Goal: Share content: Share content

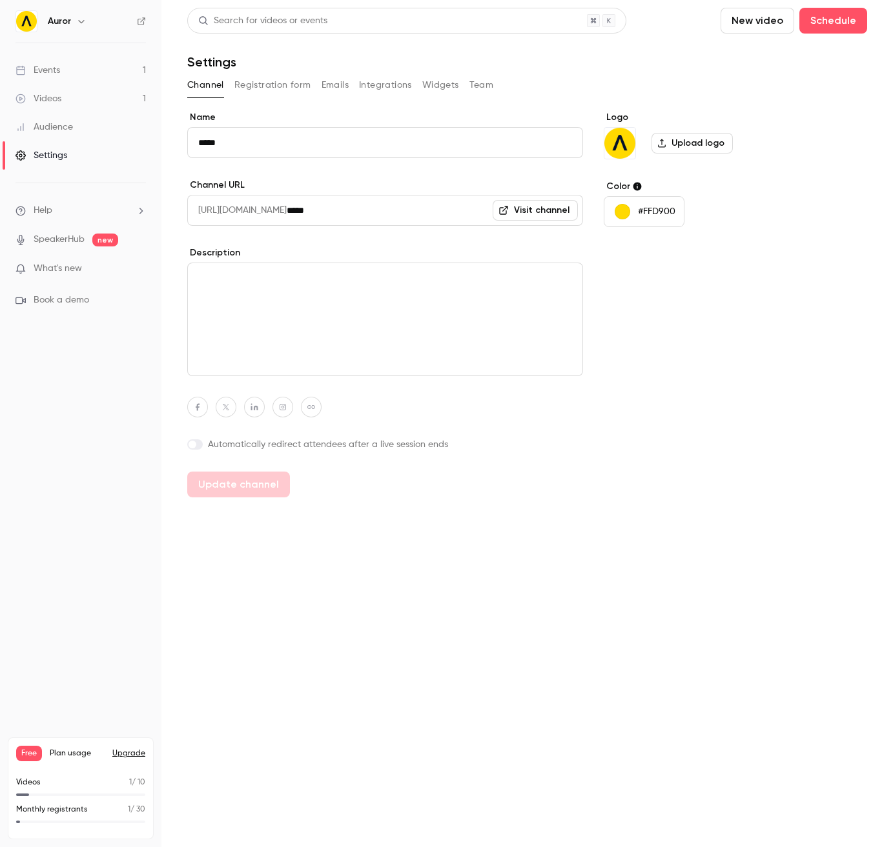
click at [270, 81] on button "Registration form" at bounding box center [272, 85] width 77 height 21
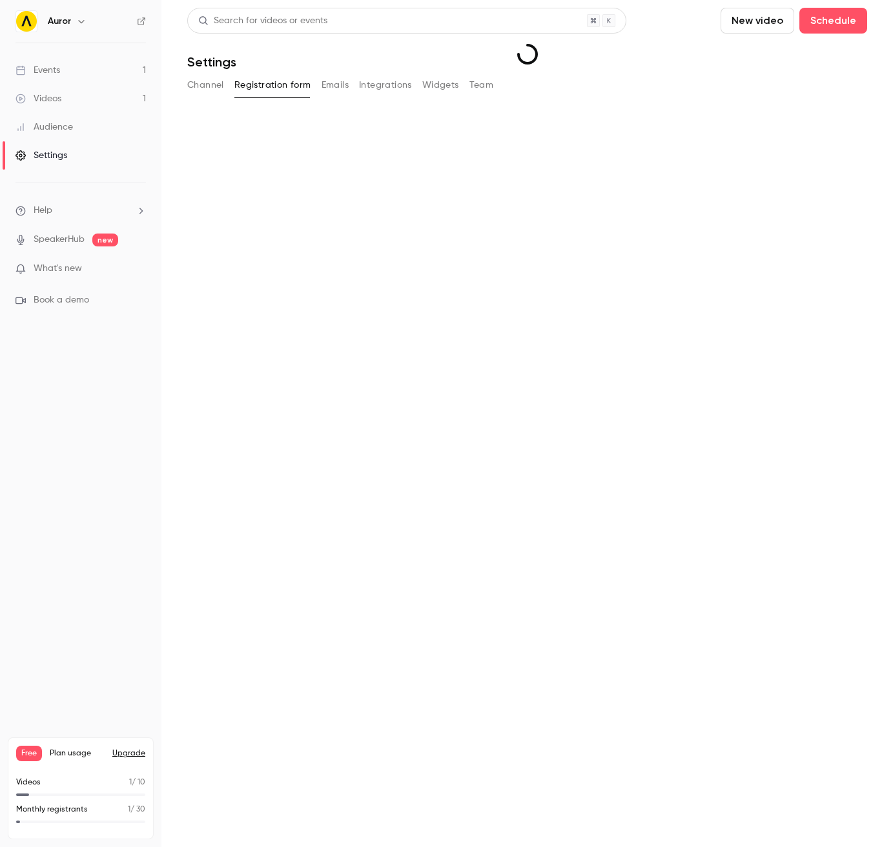
click at [63, 75] on link "Events 1" at bounding box center [80, 70] width 161 height 28
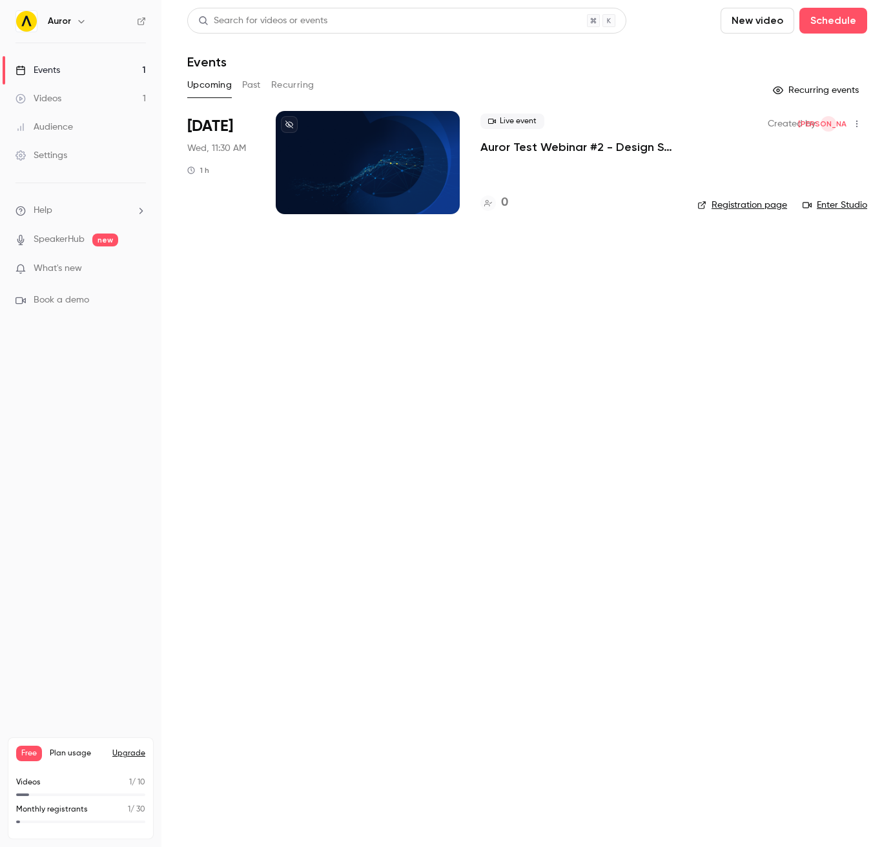
click at [336, 186] on div at bounding box center [368, 162] width 184 height 103
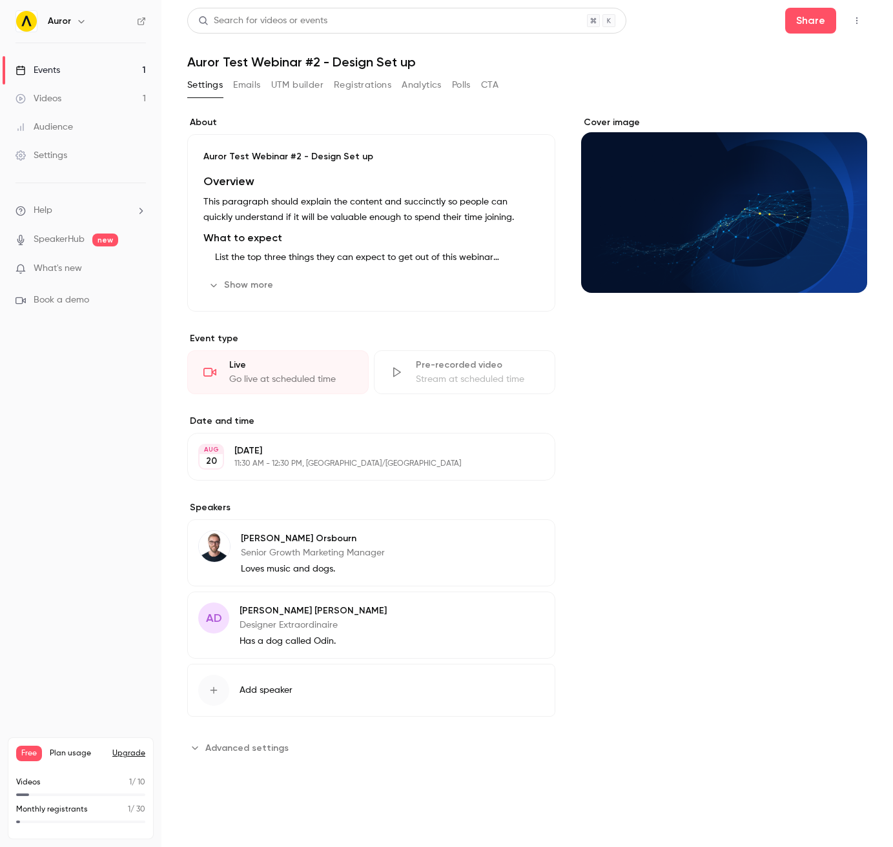
click at [356, 81] on button "Registrations" at bounding box center [362, 85] width 57 height 21
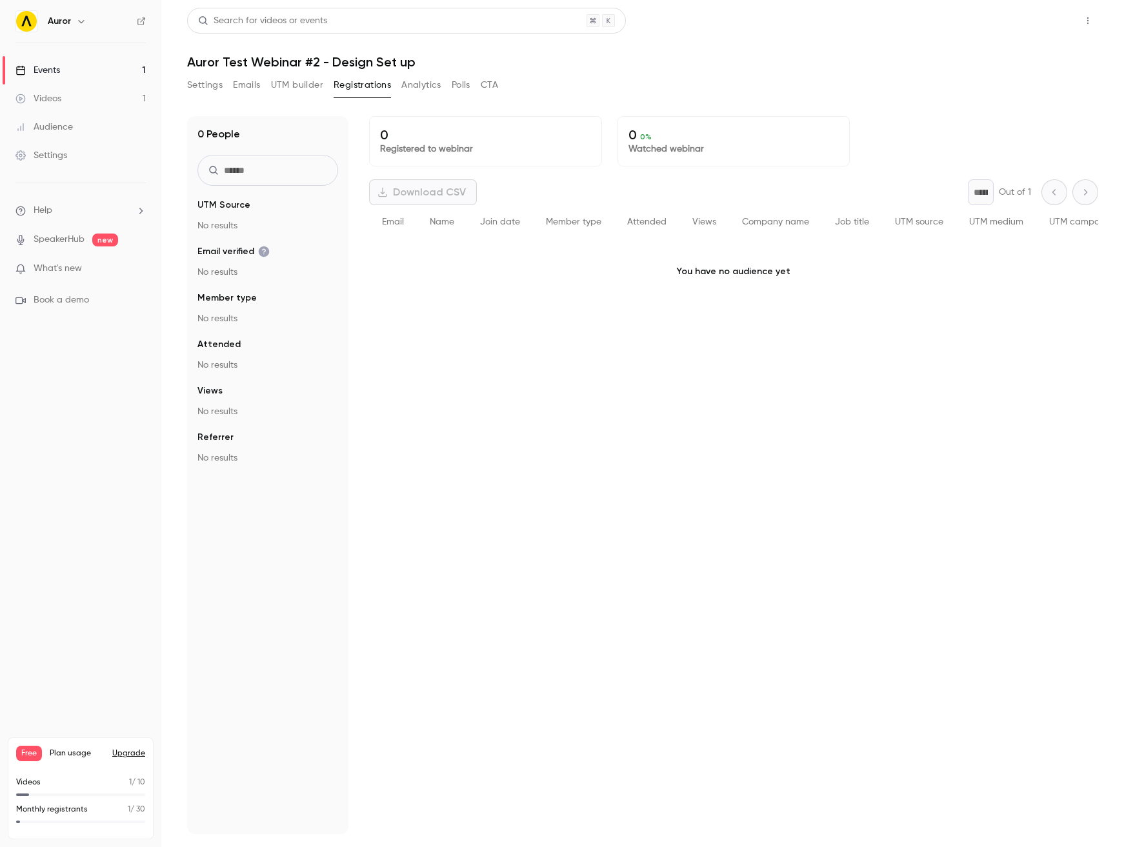
click at [892, 25] on button "Share" at bounding box center [1042, 21] width 51 height 26
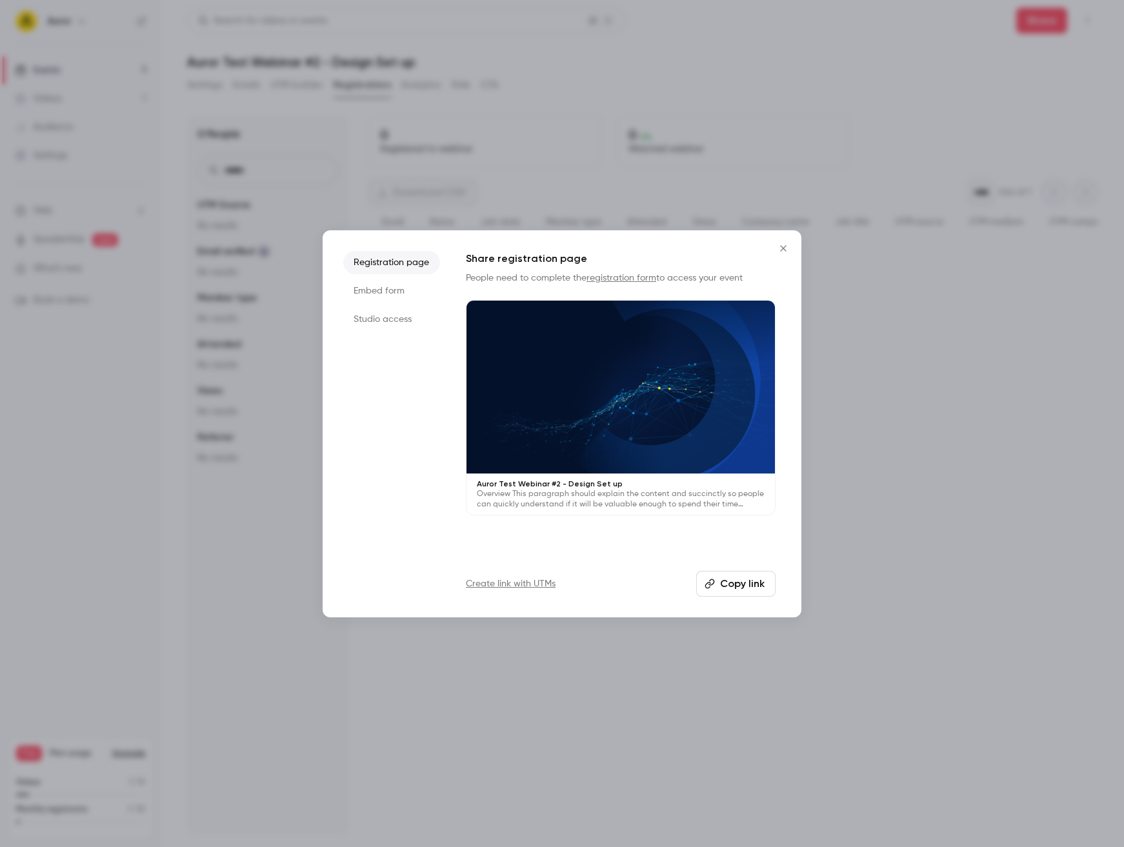
click at [723, 589] on button "Copy link" at bounding box center [735, 584] width 79 height 26
click at [784, 248] on icon "Close" at bounding box center [783, 248] width 15 height 10
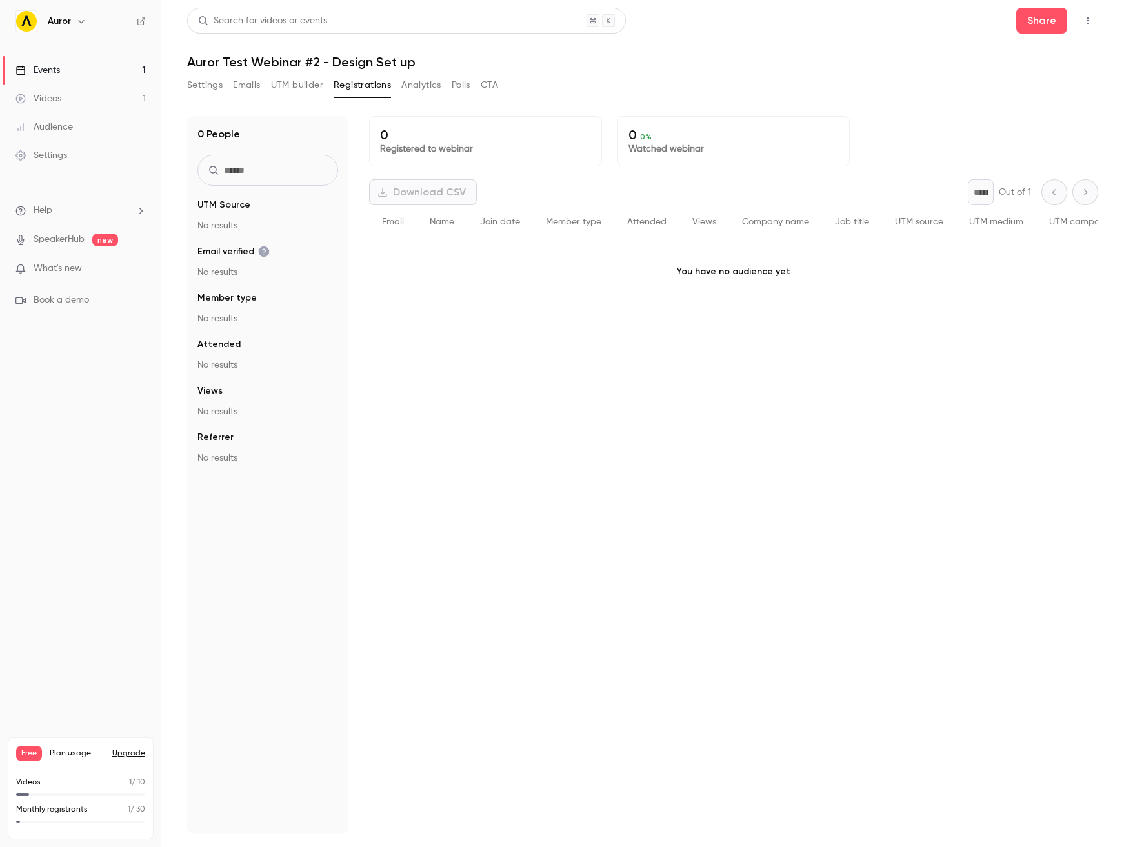
click at [746, 91] on div "Settings Emails UTM builder Registrations Analytics Polls CTA" at bounding box center [642, 88] width 911 height 26
